Goal: Book appointment/travel/reservation

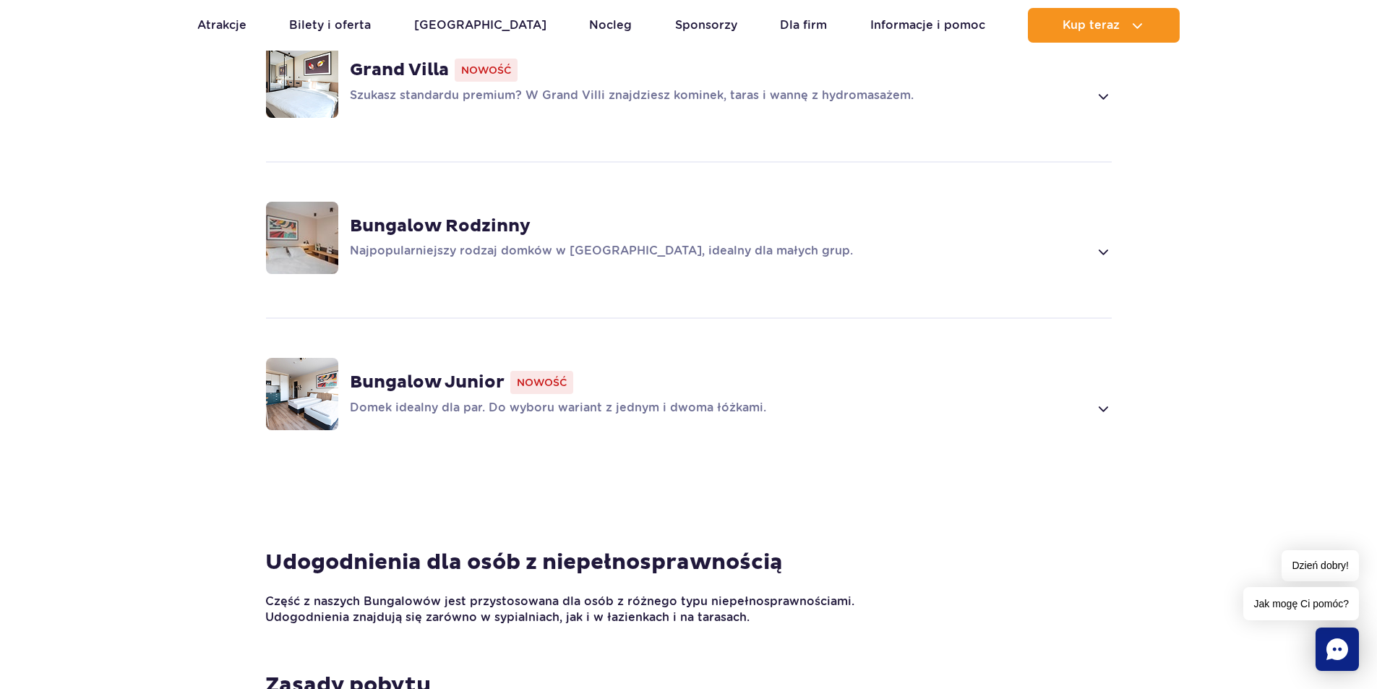
scroll to position [1099, 0]
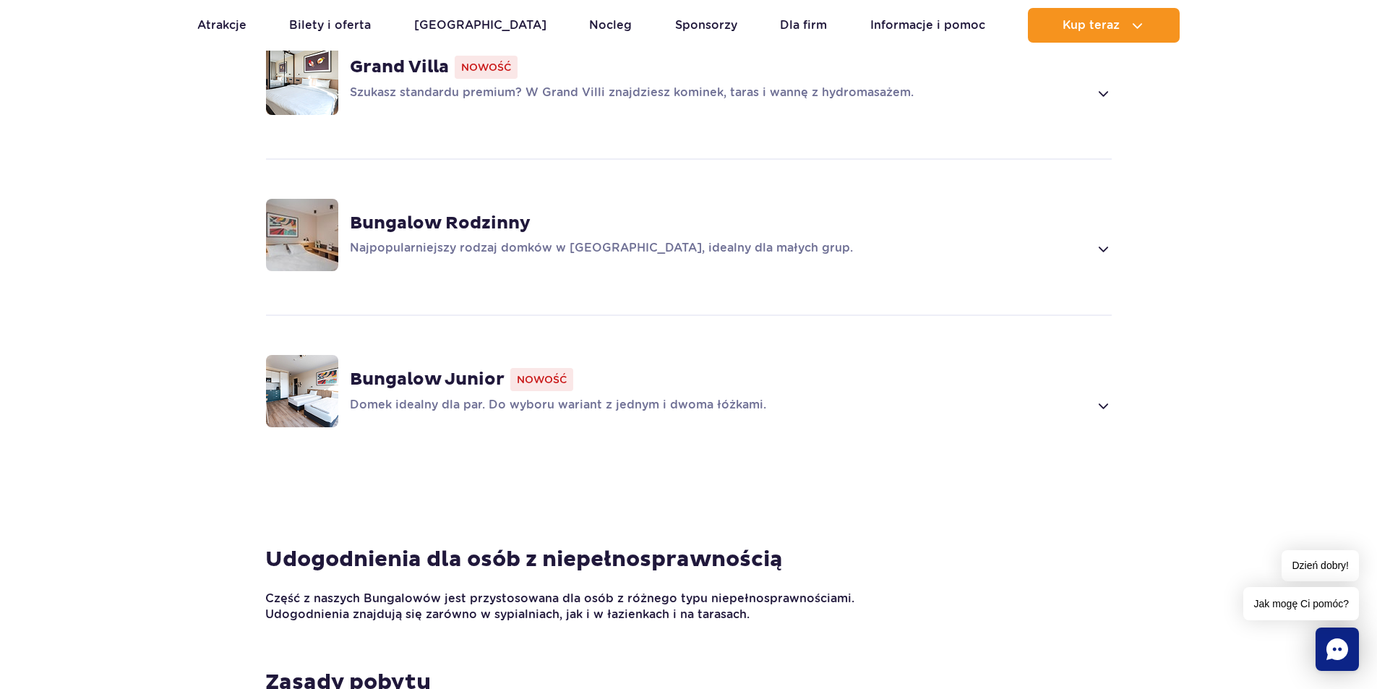
click at [1090, 371] on div "Bungalow Junior Nowość Domek idealny dla par. Do wyboru wariant z jednym i dwom…" at bounding box center [731, 391] width 762 height 46
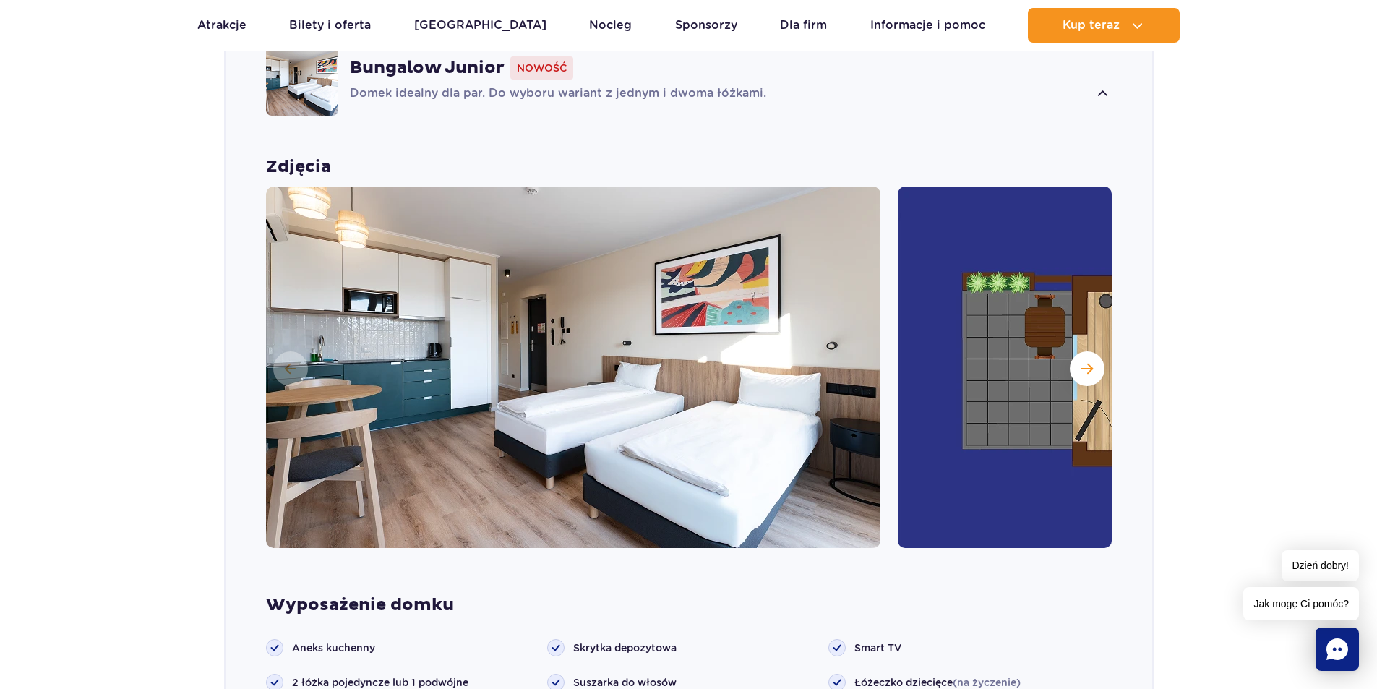
scroll to position [1412, 0]
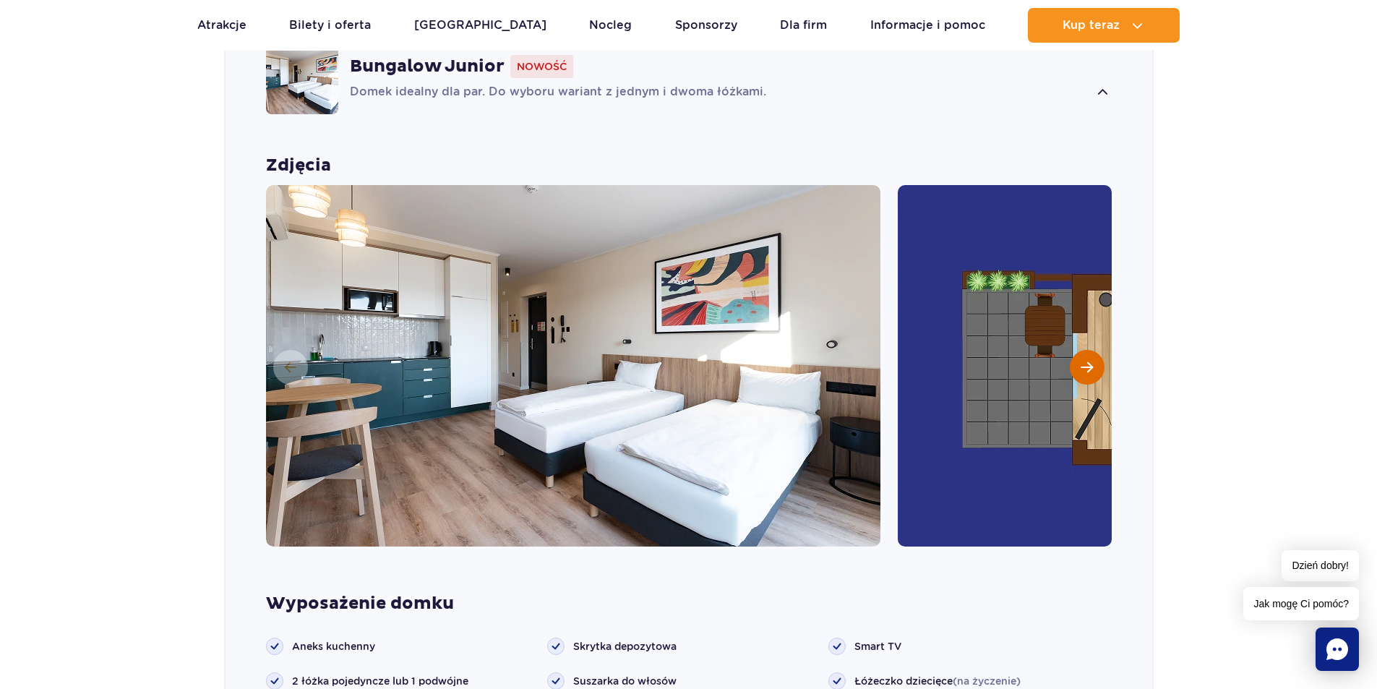
click at [1091, 361] on span "Następny slajd" at bounding box center [1087, 367] width 12 height 13
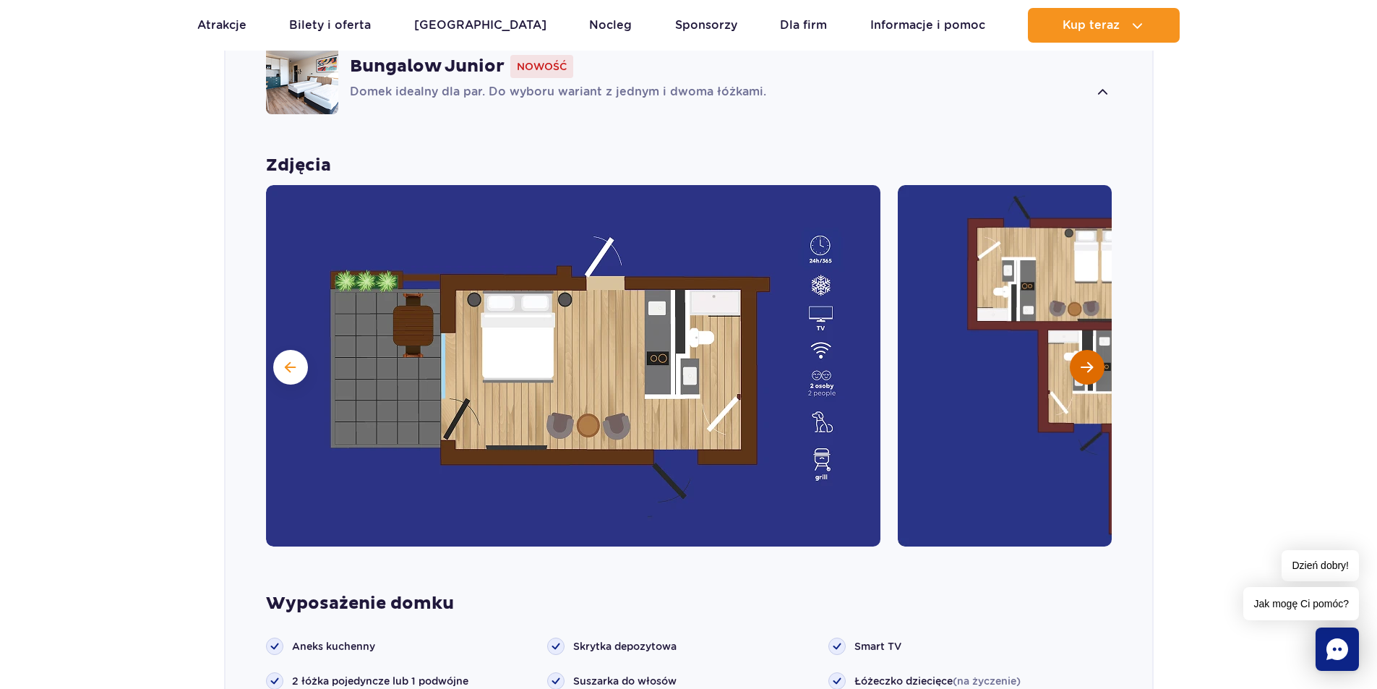
click at [1091, 361] on span "Następny slajd" at bounding box center [1087, 367] width 12 height 13
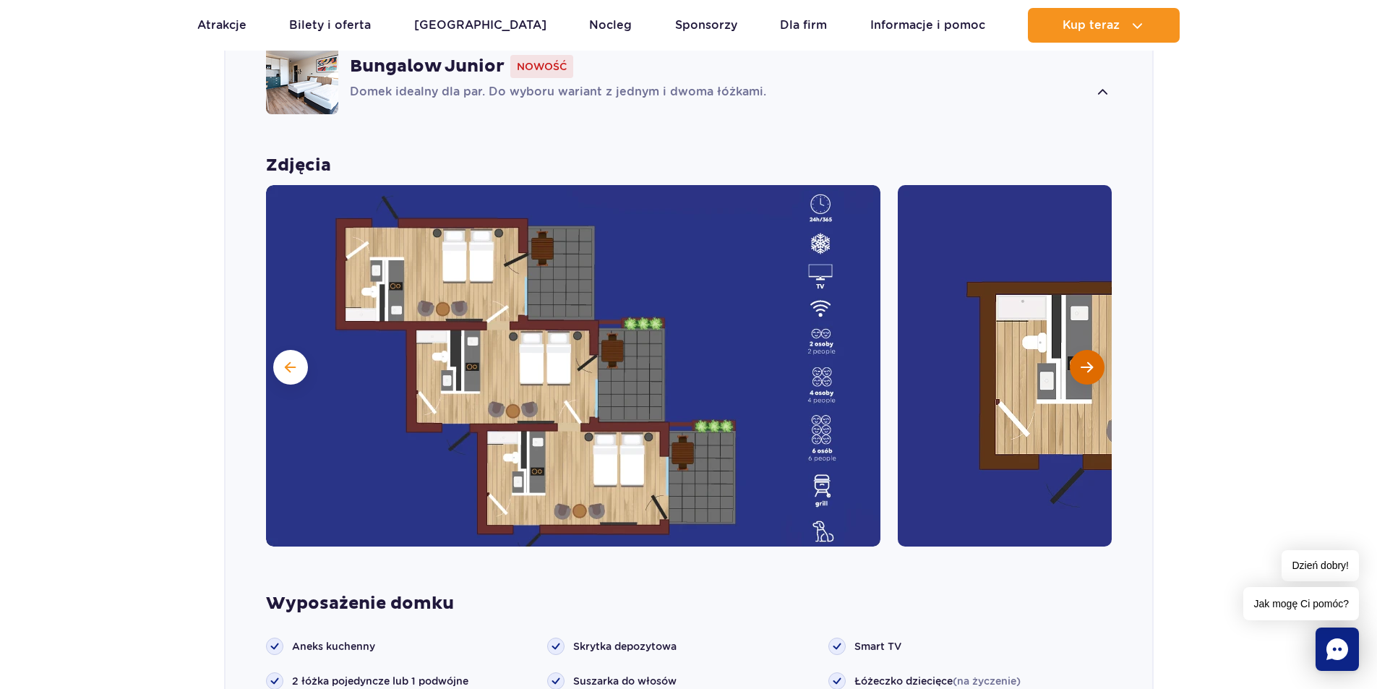
click at [1091, 361] on span "Następny slajd" at bounding box center [1087, 367] width 12 height 13
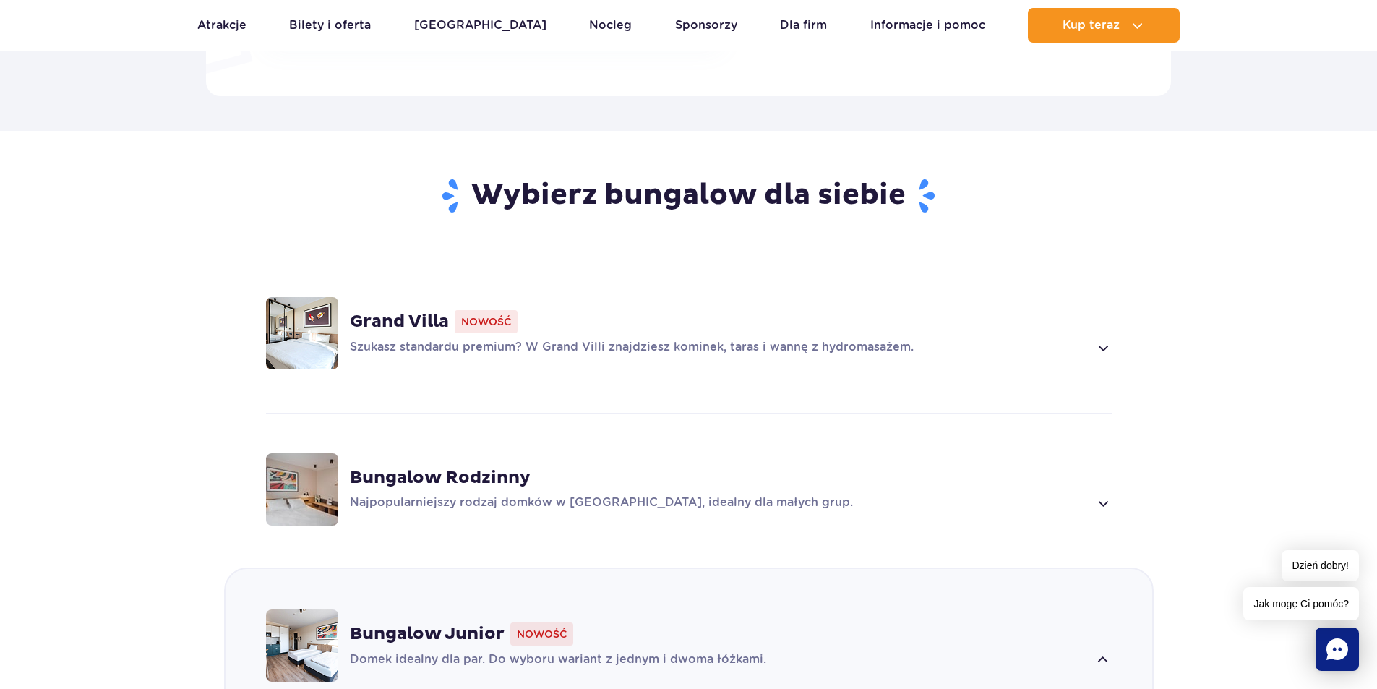
scroll to position [805, 0]
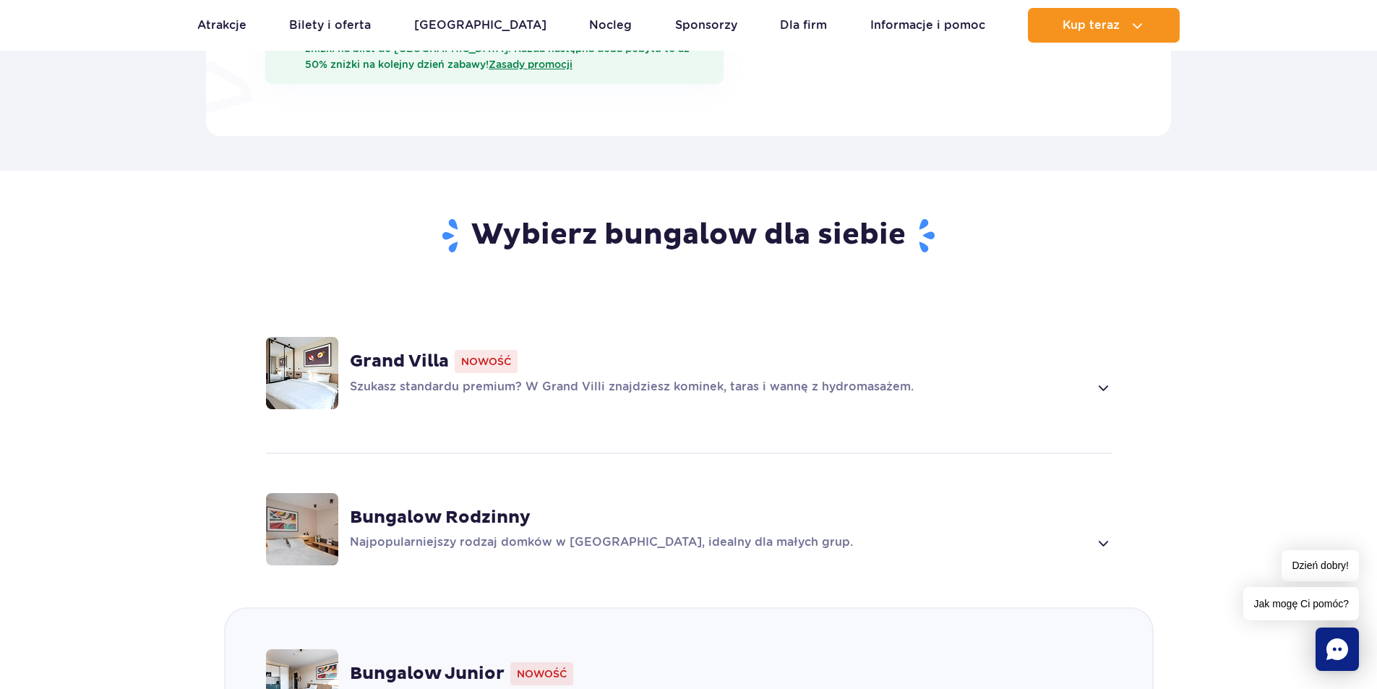
click at [1104, 380] on div "Grand Villa Nowość Szukasz standardu premium? W Grand Villi znajdziesz kominek,…" at bounding box center [689, 372] width 927 height 153
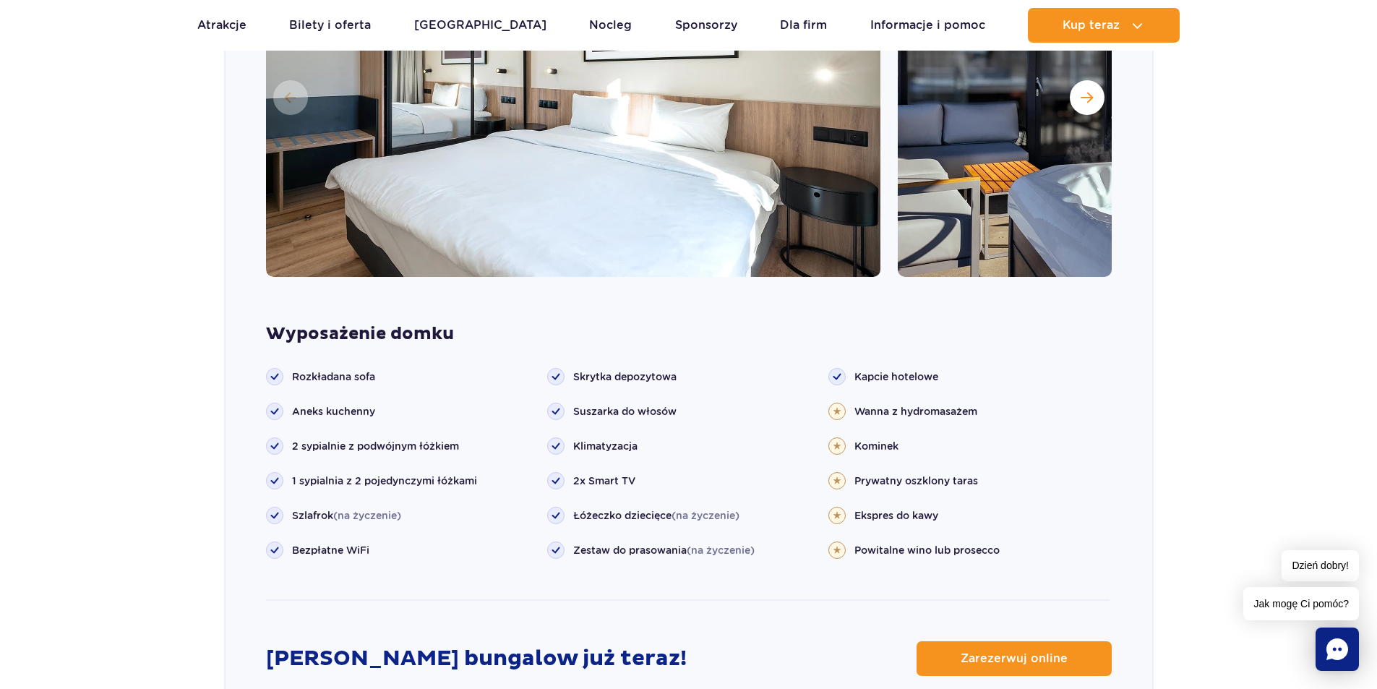
scroll to position [1389, 0]
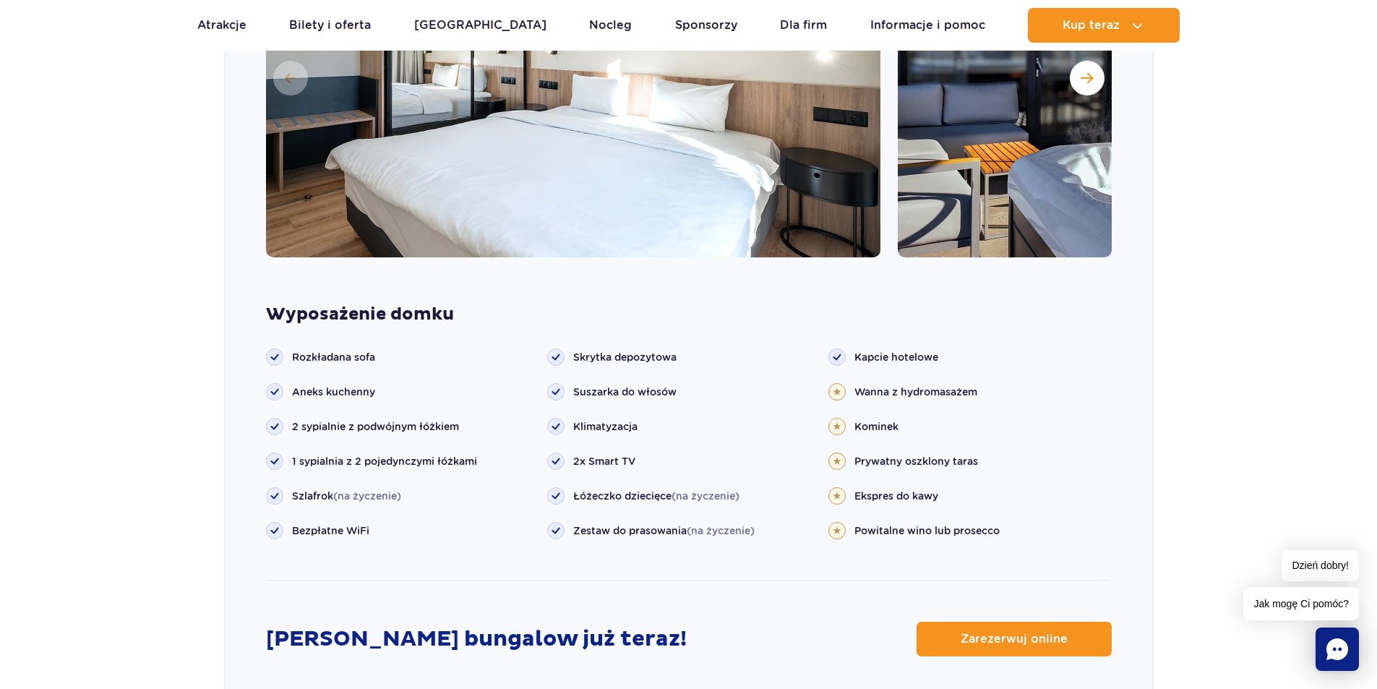
click at [1060, 598] on div "Wyposażenie domku Rozkładana sofa" at bounding box center [689, 463] width 927 height 318
click at [1058, 622] on link "Zarezerwuj online" at bounding box center [1014, 639] width 195 height 35
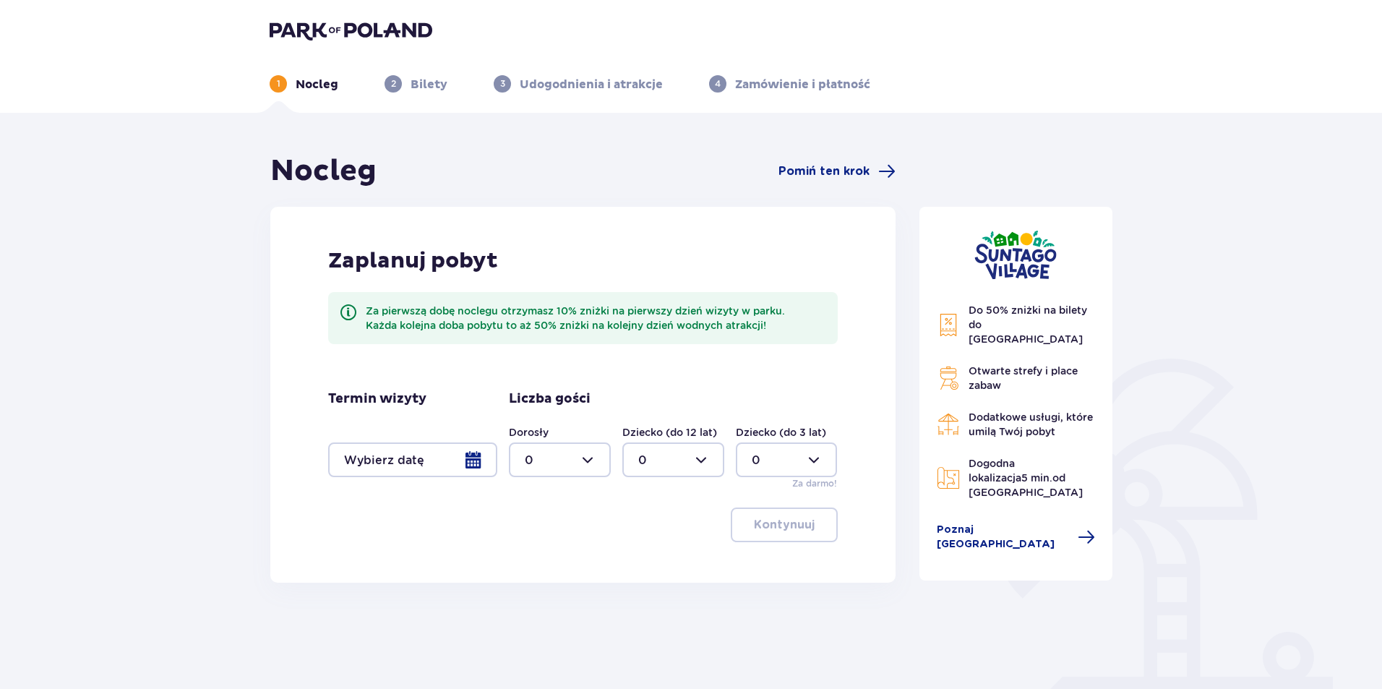
click at [465, 467] on div at bounding box center [412, 459] width 169 height 35
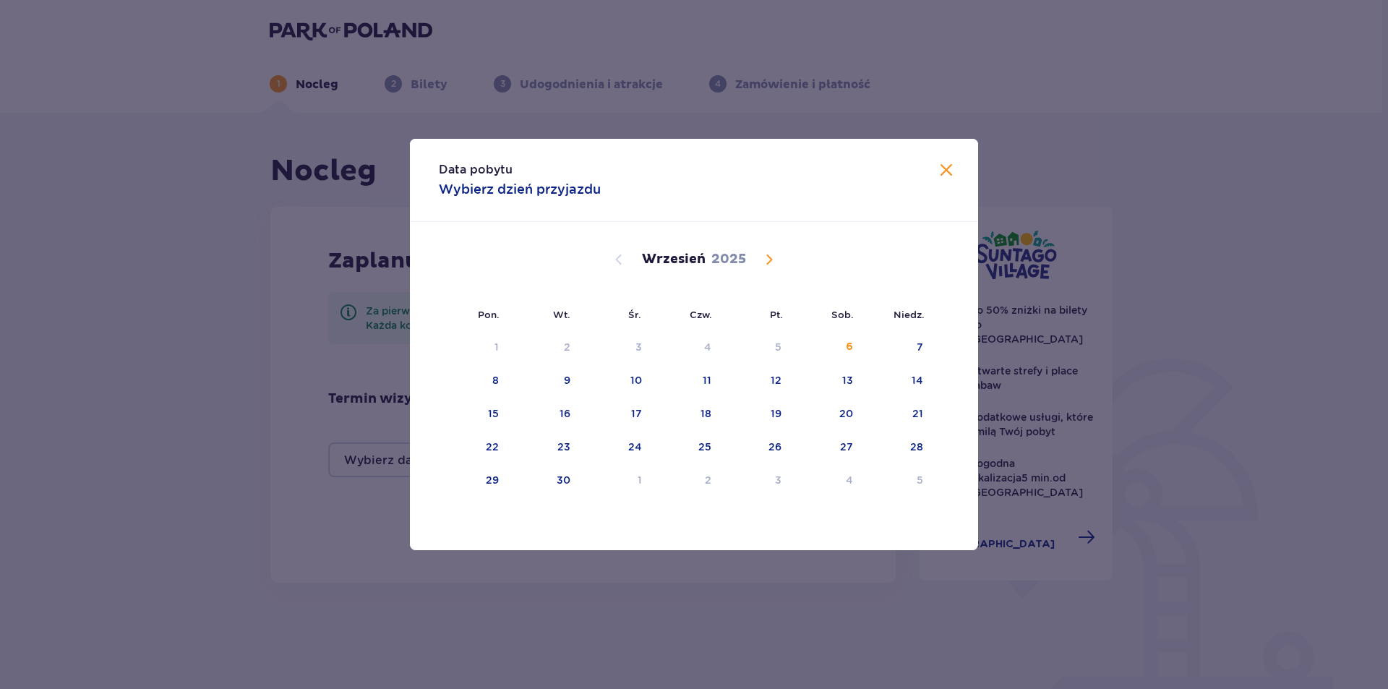
click at [761, 266] on span "Calendar" at bounding box center [769, 259] width 17 height 17
click at [710, 496] on div "27" at bounding box center [687, 481] width 72 height 32
click at [904, 477] on div "30" at bounding box center [898, 481] width 72 height 32
type input "27.11.25 - 30.11.25"
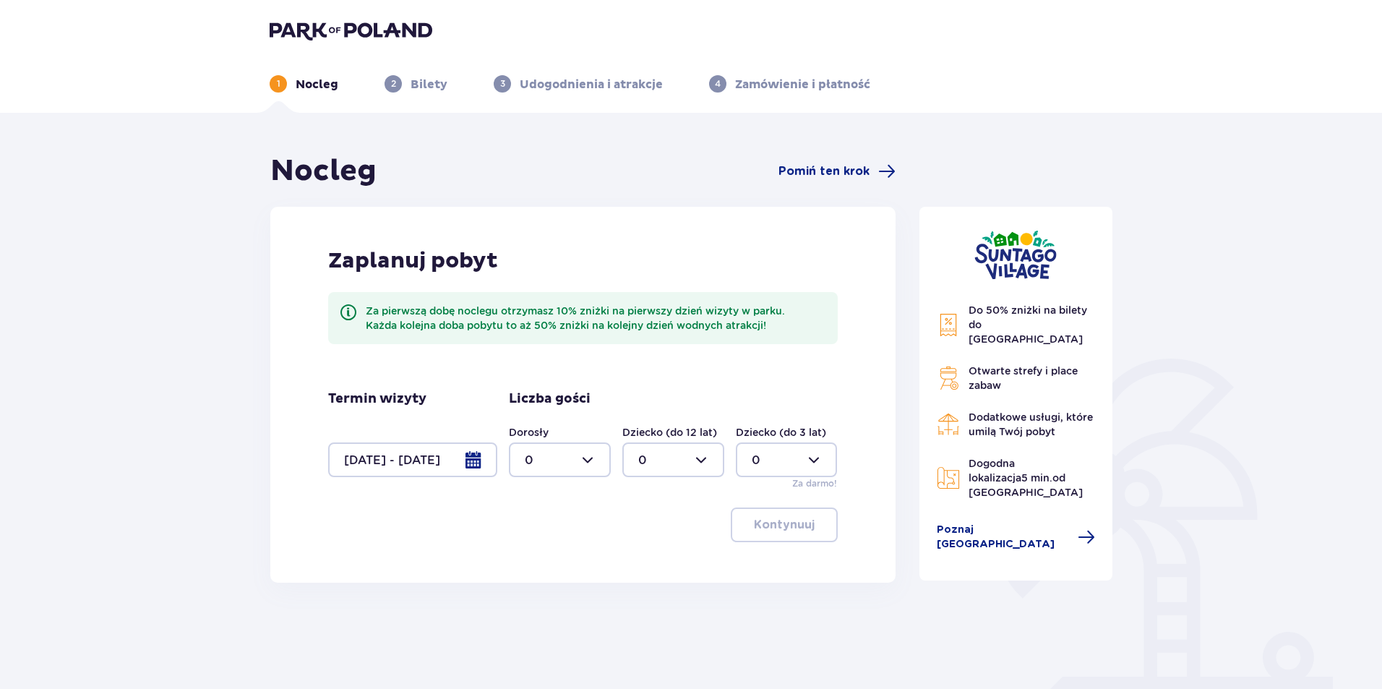
click at [594, 466] on div at bounding box center [560, 459] width 102 height 35
click at [555, 553] on span "2" at bounding box center [559, 564] width 99 height 30
type input "2"
click at [776, 524] on p "Kontynuuj" at bounding box center [784, 525] width 61 height 16
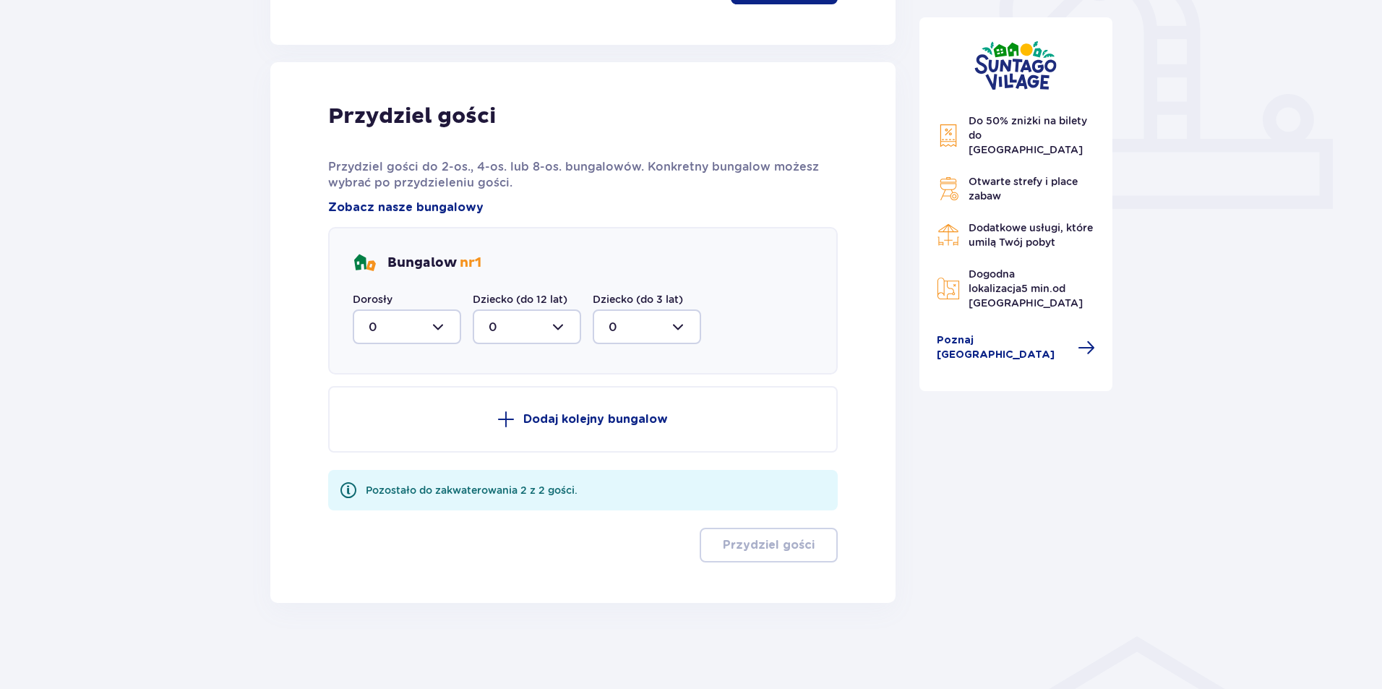
scroll to position [539, 0]
click at [450, 322] on div at bounding box center [407, 326] width 108 height 35
click at [413, 413] on span "1" at bounding box center [407, 400] width 106 height 30
click at [455, 333] on div at bounding box center [407, 326] width 108 height 35
click at [418, 432] on div "2" at bounding box center [407, 431] width 77 height 16
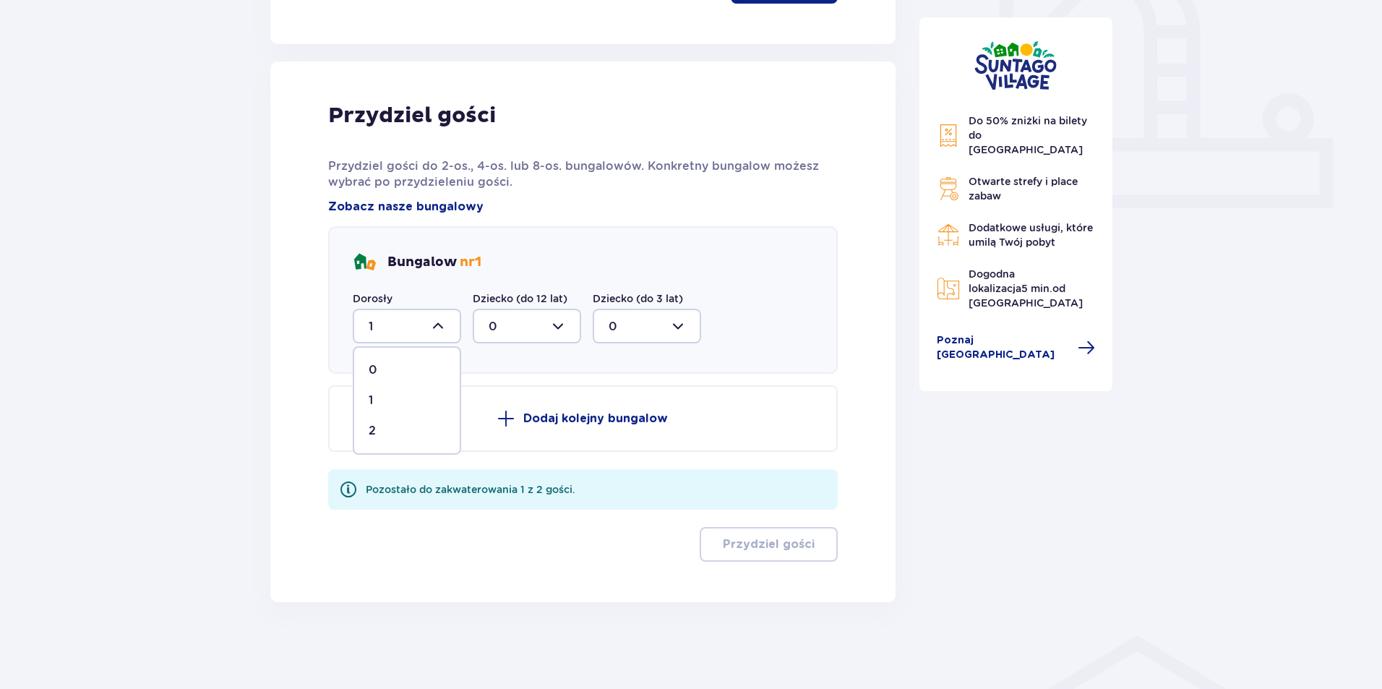
type input "2"
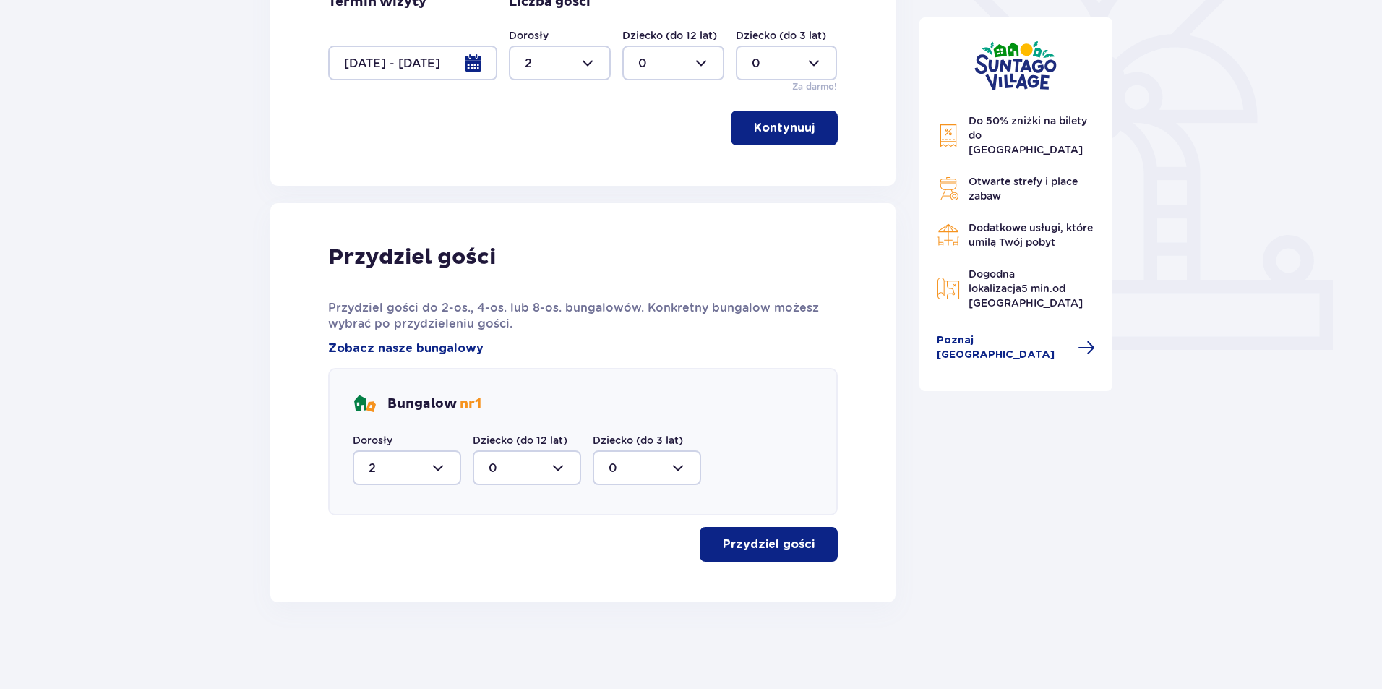
click at [740, 552] on p "Przydziel gości" at bounding box center [769, 544] width 92 height 16
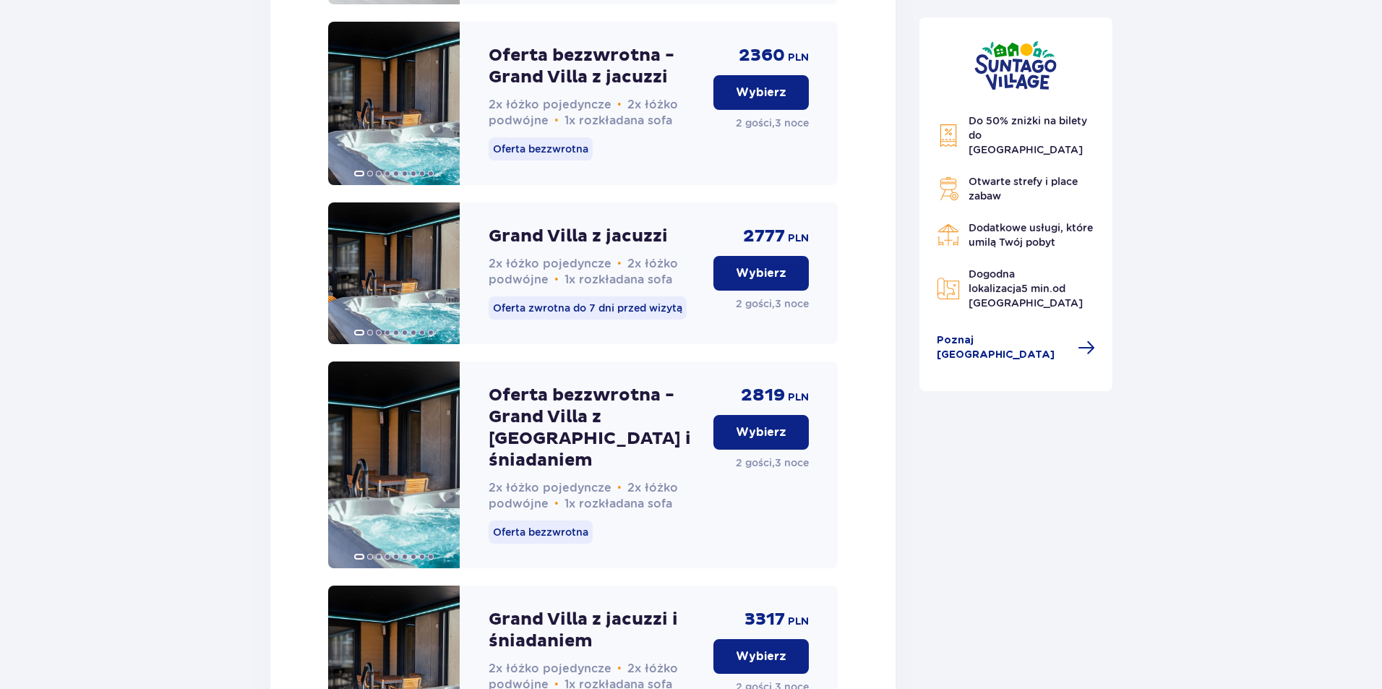
scroll to position [3313, 0]
